Goal: Transaction & Acquisition: Purchase product/service

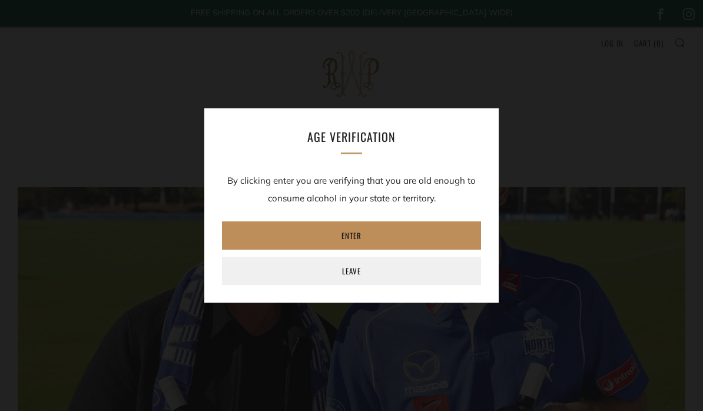
click at [388, 239] on link "Enter" at bounding box center [351, 235] width 259 height 28
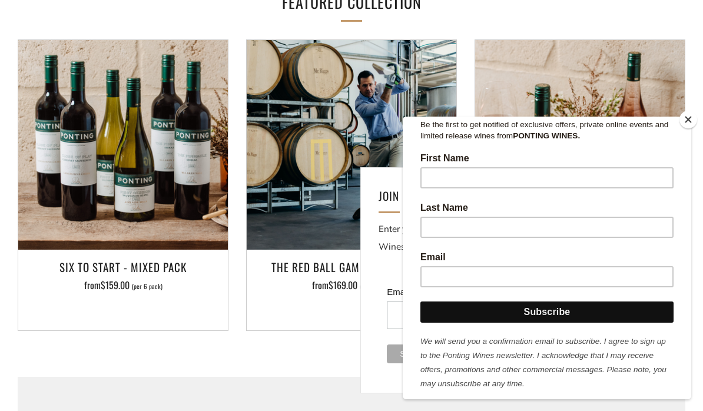
scroll to position [176, 0]
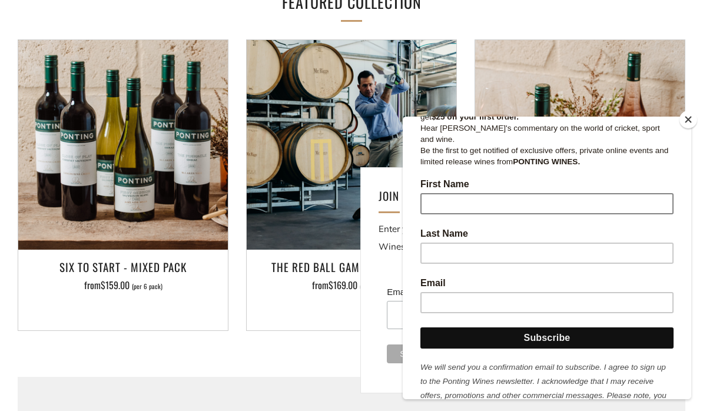
click at [536, 193] on input "First Name" at bounding box center [547, 203] width 253 height 21
type input "[PERSON_NAME]"
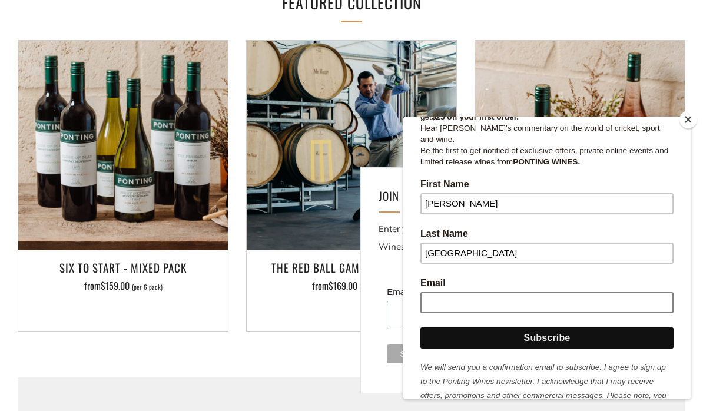
type input "[GEOGRAPHIC_DATA]"
click at [488, 295] on input "Email" at bounding box center [547, 302] width 253 height 21
type input "[EMAIL_ADDRESS][DOMAIN_NAME]"
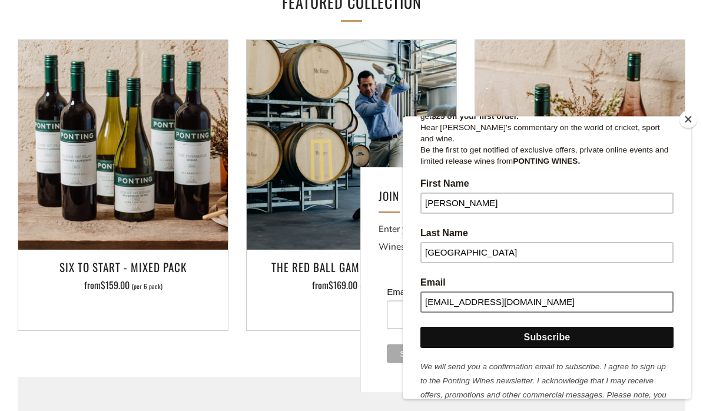
click at [535, 327] on input "Subscribe" at bounding box center [547, 337] width 253 height 21
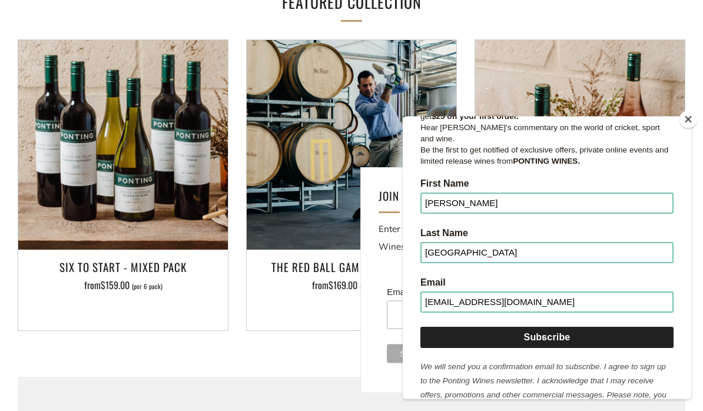
scroll to position [1180, 0]
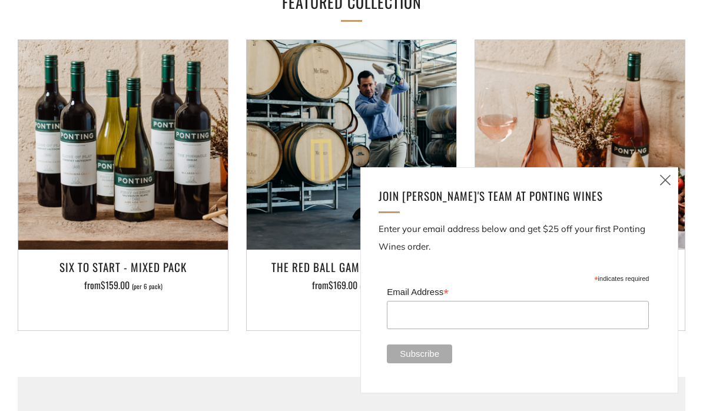
click at [675, 193] on link "Close (esc)" at bounding box center [665, 180] width 25 height 25
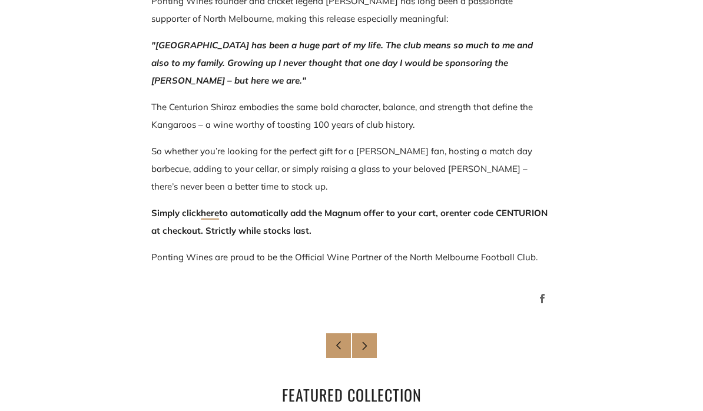
scroll to position [787, 0]
click at [369, 352] on link "Newer Post" at bounding box center [364, 345] width 25 height 25
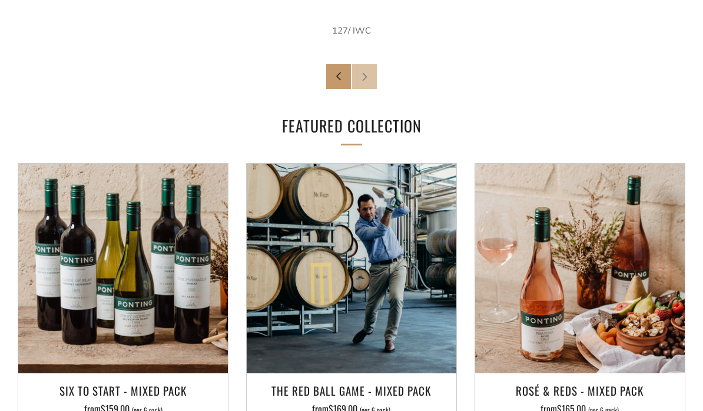
scroll to position [1611, 0]
click at [373, 64] on span "Newer Post" at bounding box center [364, 76] width 25 height 25
click at [368, 72] on icon at bounding box center [364, 76] width 9 height 9
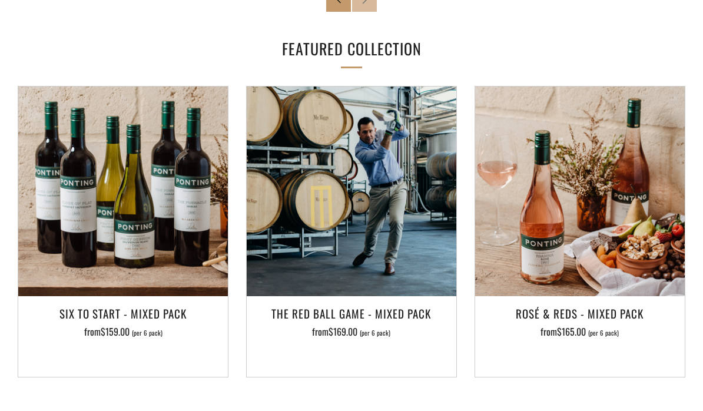
scroll to position [1692, 0]
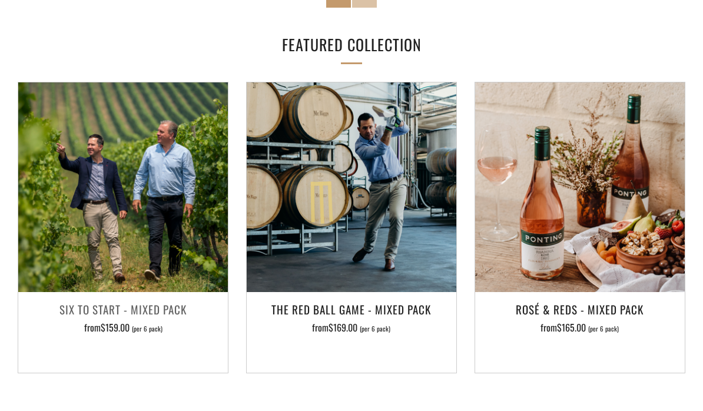
click at [151, 229] on img at bounding box center [123, 187] width 210 height 210
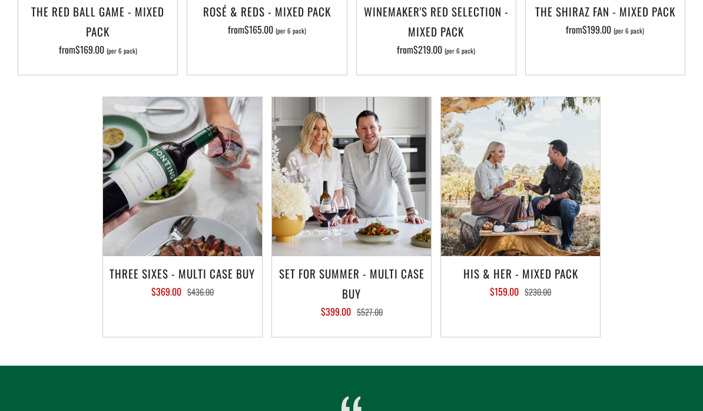
scroll to position [916, 0]
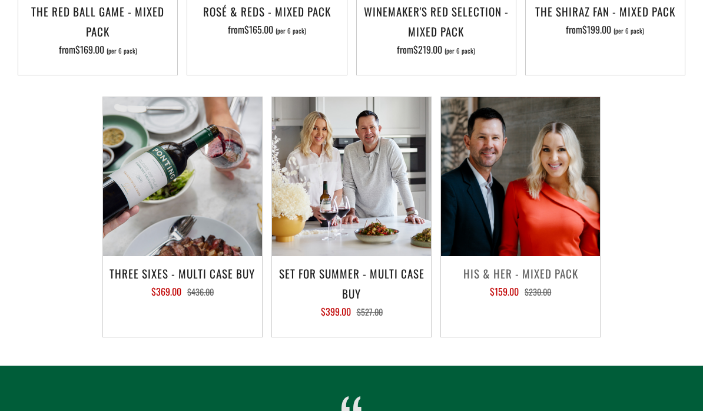
click at [512, 254] on img at bounding box center [520, 176] width 159 height 159
